Goal: Transaction & Acquisition: Purchase product/service

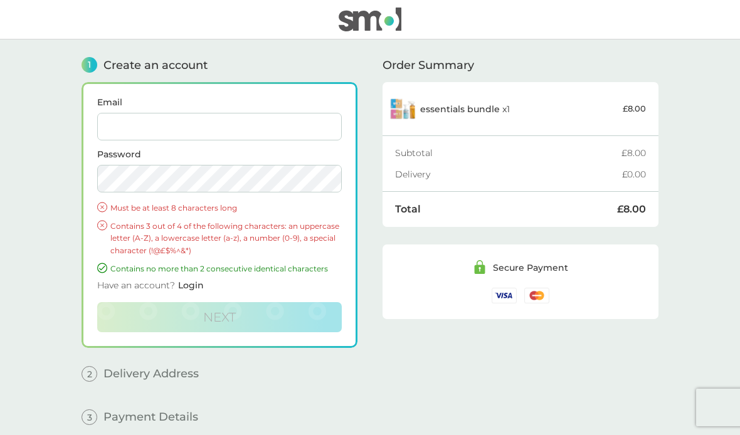
click at [215, 131] on input "Email" at bounding box center [219, 127] width 245 height 28
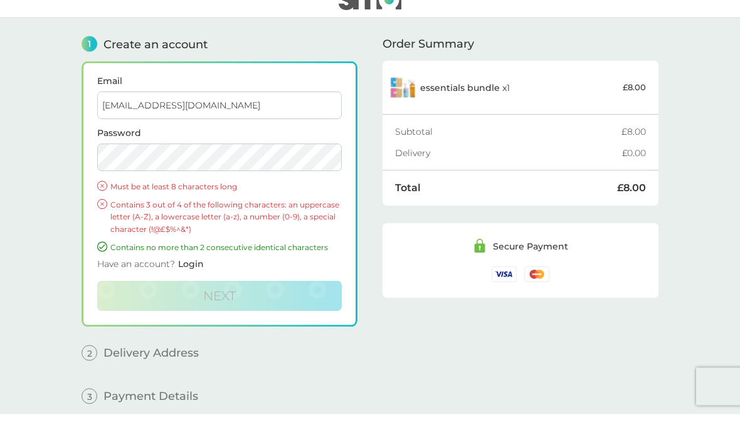
type input "kglrcarr@aol.com"
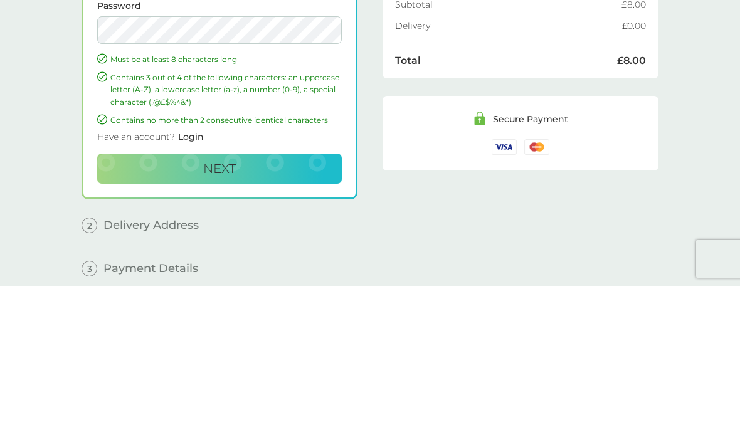
click at [280, 302] on button "Next" at bounding box center [219, 317] width 245 height 30
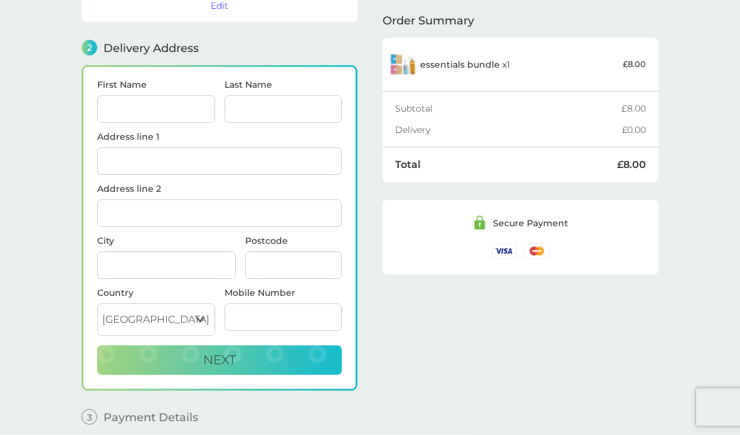
scroll to position [142, 0]
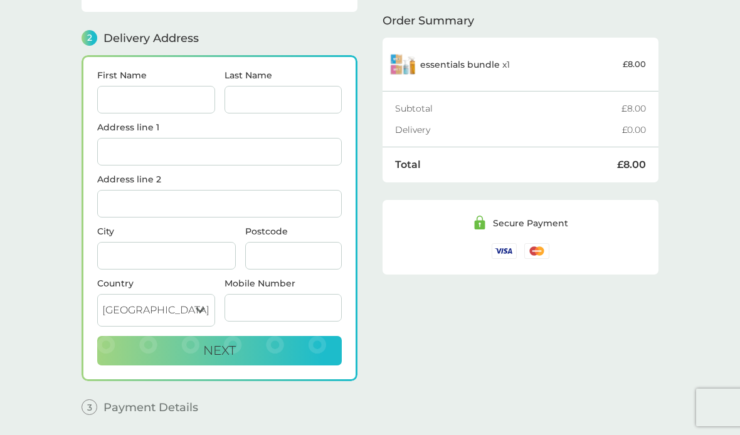
click at [152, 96] on input "First Name" at bounding box center [156, 100] width 118 height 28
type input "G"
click at [279, 99] on input "Last Name" at bounding box center [284, 100] width 118 height 28
type input "[PERSON_NAME]"
click at [163, 155] on input "Address line 1" at bounding box center [219, 152] width 245 height 28
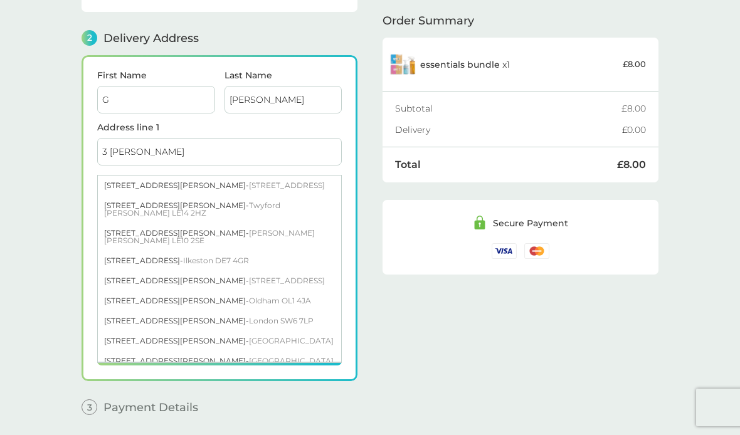
click at [248, 210] on span "Twyford Melton Mowbray LE14 2HZ" at bounding box center [192, 209] width 176 height 17
type input "[STREET_ADDRESS][PERSON_NAME]"
type input "[PERSON_NAME]"
type input "LE14 2HZ"
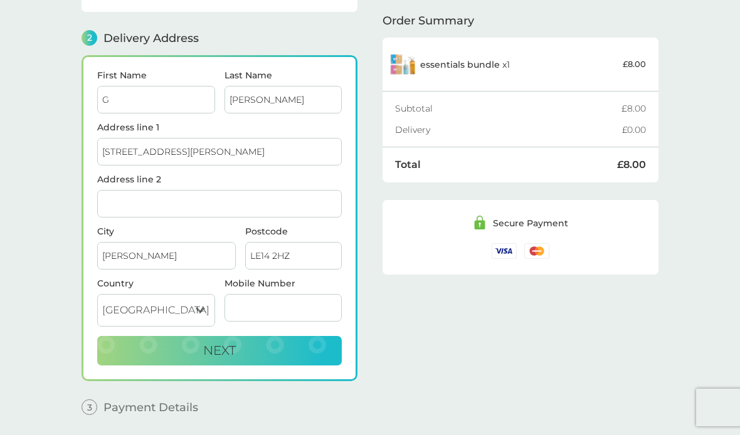
click at [230, 353] on span "Next" at bounding box center [219, 350] width 33 height 15
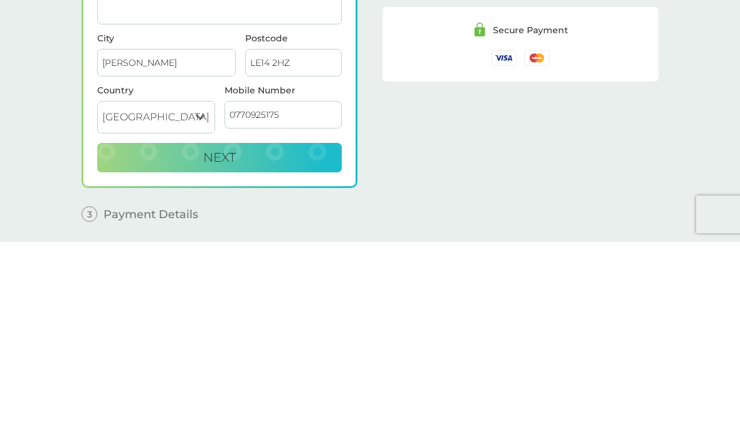
type input "07709251758"
click at [232, 336] on button "Next" at bounding box center [219, 351] width 245 height 30
checkbox input "true"
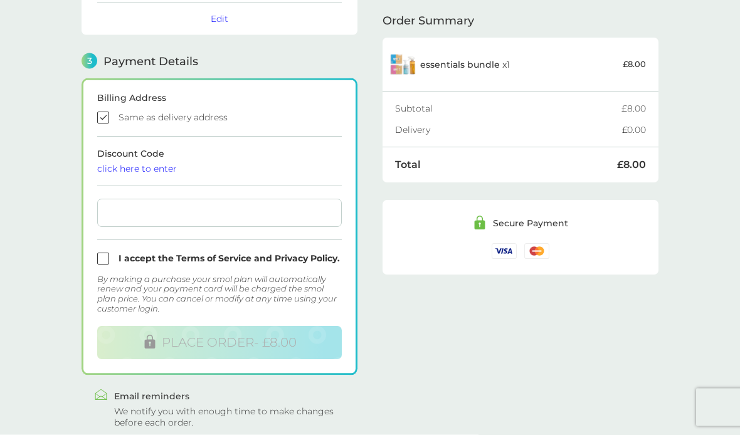
scroll to position [312, 0]
click at [103, 261] on input "checkbox" at bounding box center [219, 259] width 245 height 12
checkbox input "true"
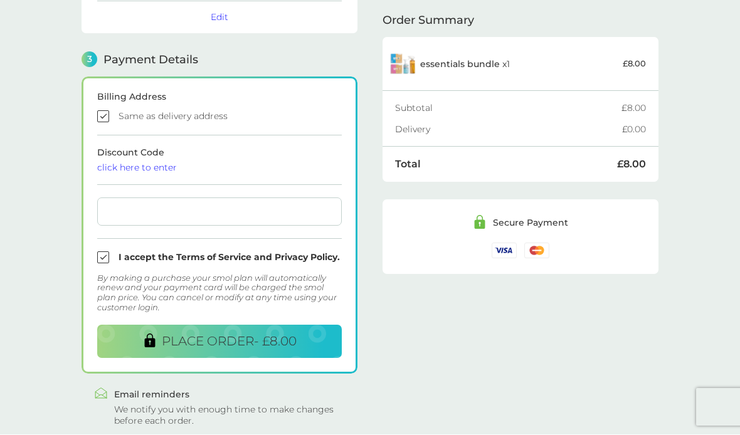
click at [289, 342] on span "PLACE ORDER - £8.00" at bounding box center [229, 341] width 135 height 15
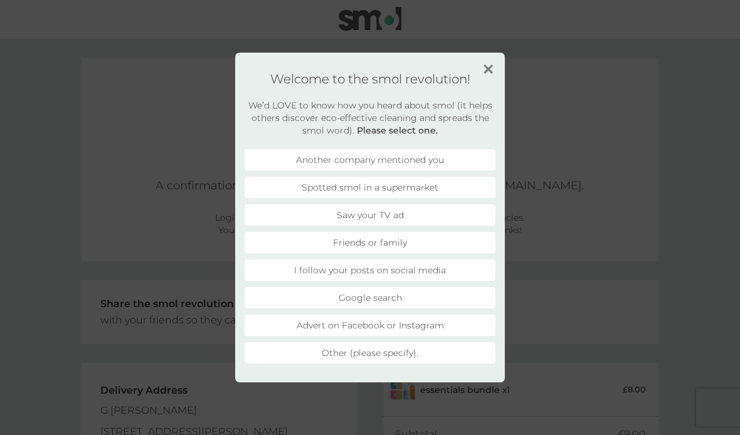
click at [491, 73] on img at bounding box center [488, 69] width 9 height 9
